Goal: Task Accomplishment & Management: Use online tool/utility

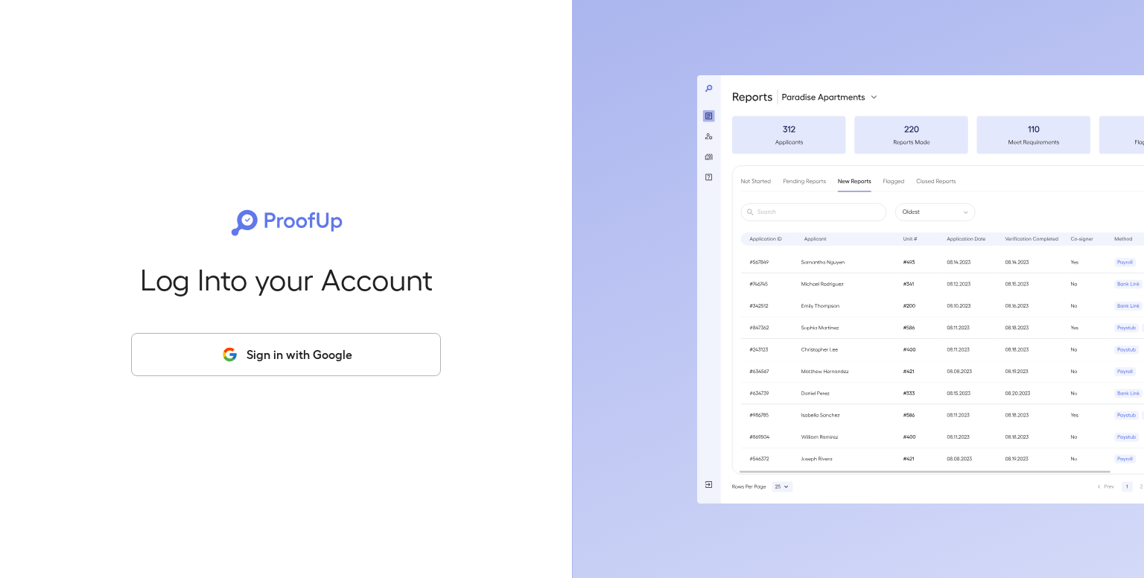
click at [401, 346] on button "Sign in with Google" at bounding box center [286, 354] width 310 height 43
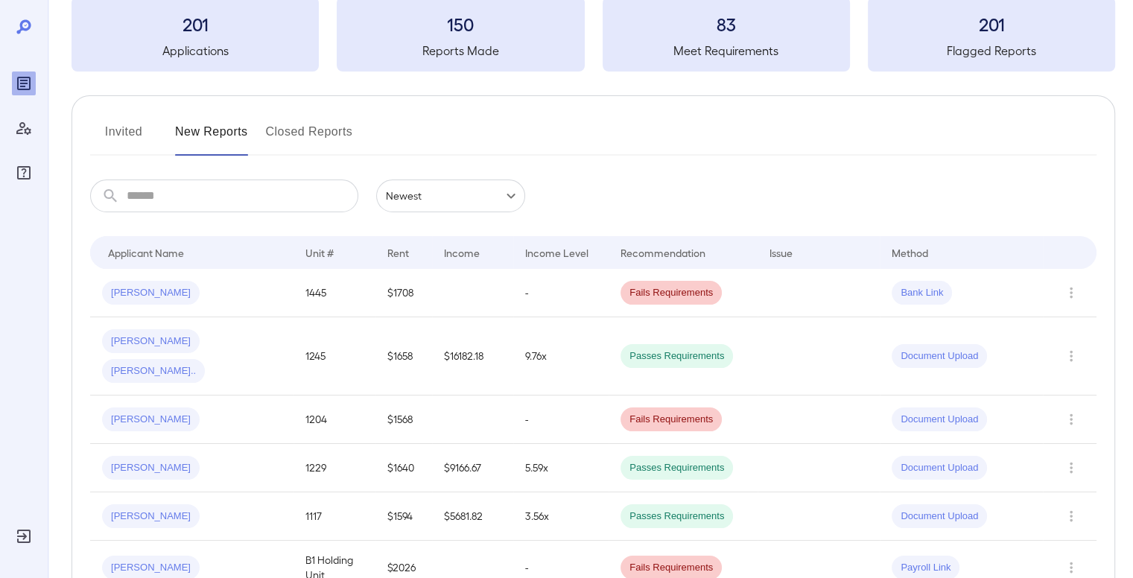
scroll to position [202, 0]
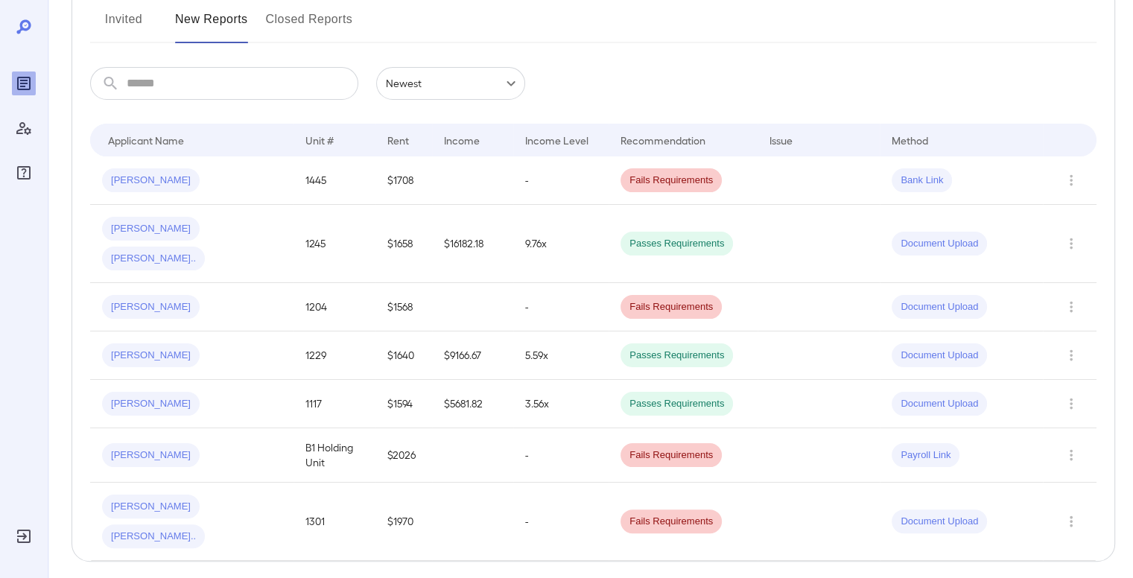
click at [155, 182] on span "[PERSON_NAME]" at bounding box center [151, 181] width 98 height 14
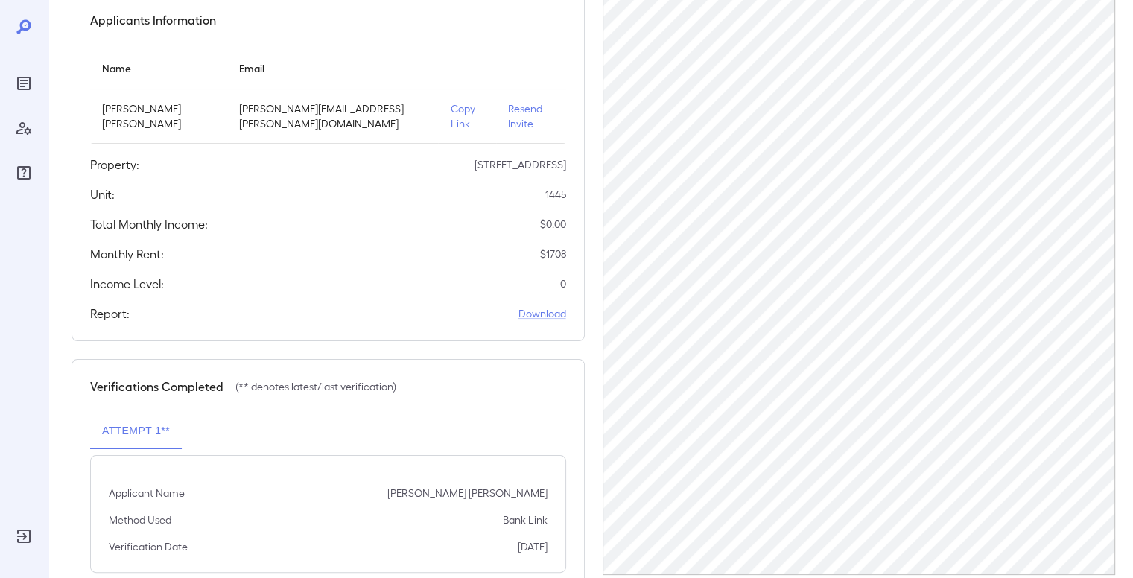
scroll to position [168, 0]
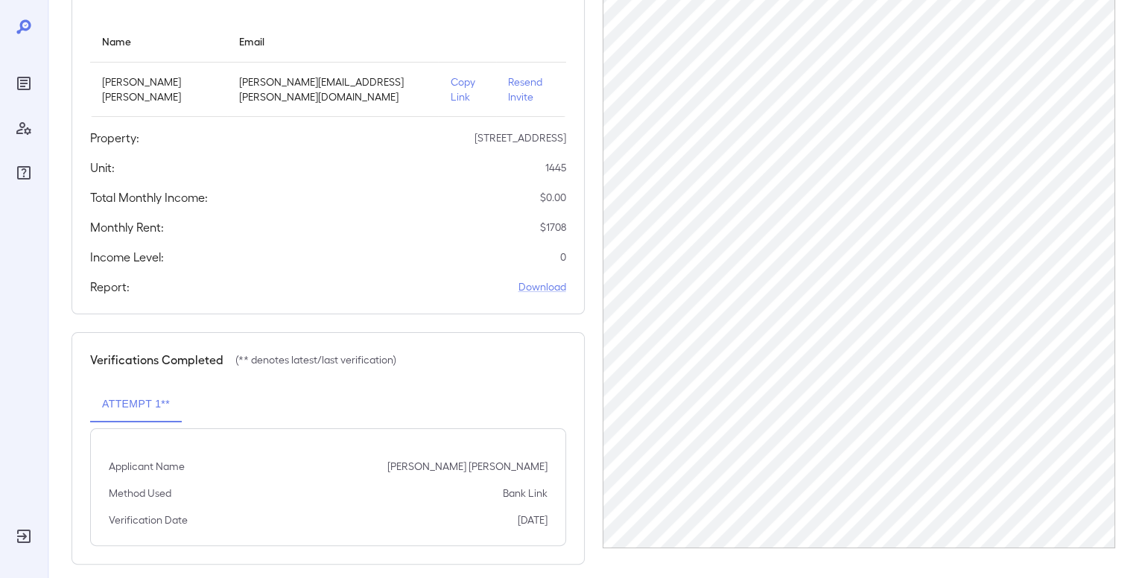
click at [450, 80] on p "Copy Link" at bounding box center [467, 89] width 34 height 30
click at [27, 87] on icon "Reports" at bounding box center [24, 83] width 18 height 18
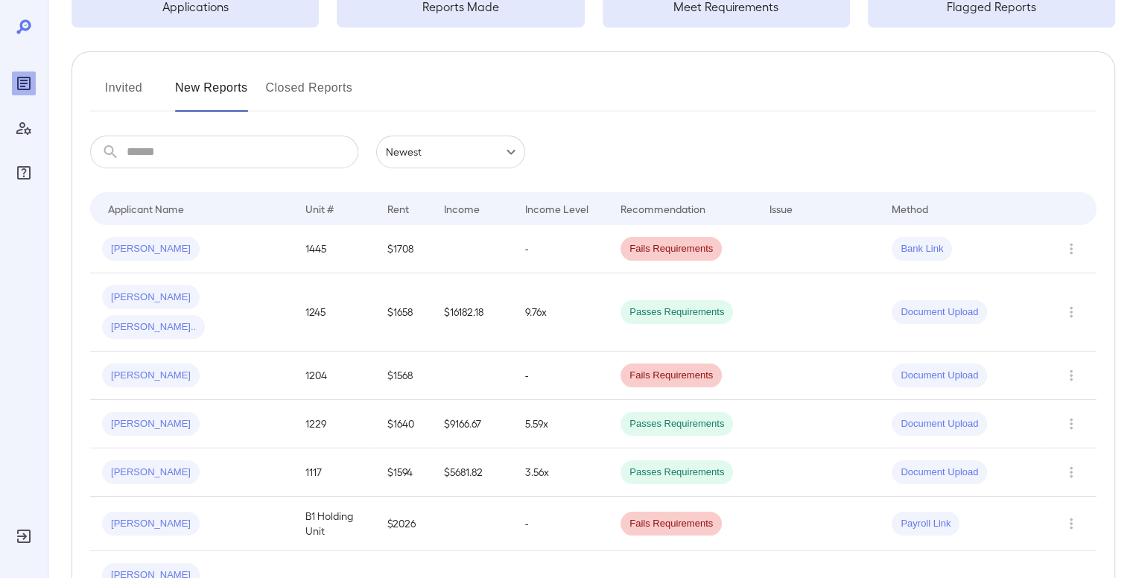
scroll to position [168, 0]
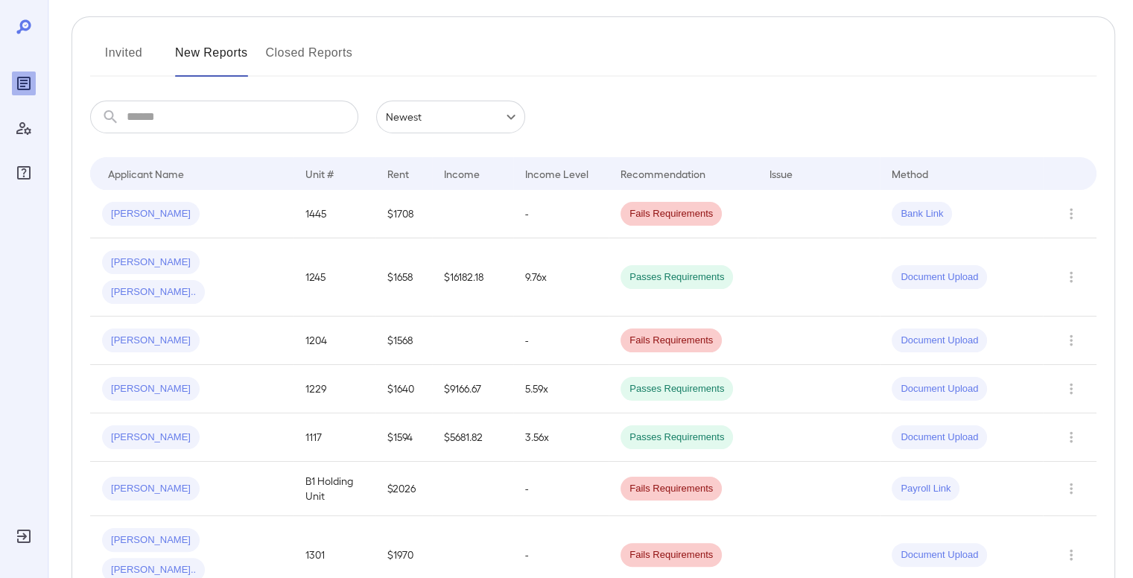
click at [241, 212] on div "[PERSON_NAME]" at bounding box center [191, 214] width 179 height 24
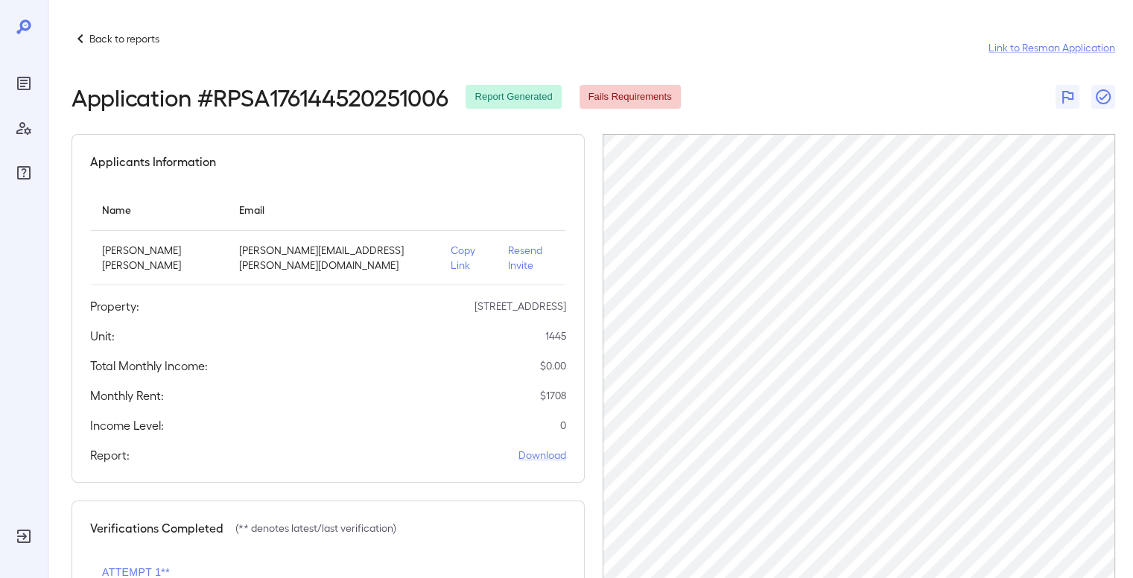
scroll to position [168, 0]
